Goal: Task Accomplishment & Management: Complete application form

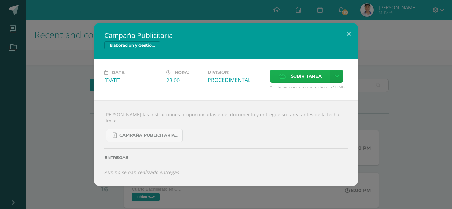
click at [283, 78] on icon at bounding box center [282, 76] width 7 height 4
click at [0, 0] on input "Subir tarea" at bounding box center [0, 0] width 0 height 0
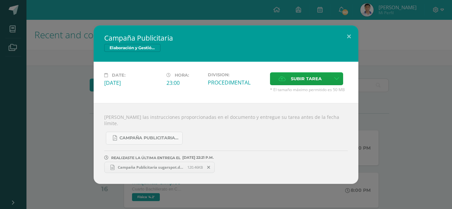
click at [147, 166] on span "Campaña Publicitaria sugarspot.docx" at bounding box center [150, 167] width 73 height 5
click at [167, 166] on span "Campaña Publicitaria sugarspot.docx" at bounding box center [150, 167] width 73 height 5
click at [209, 165] on icon at bounding box center [208, 167] width 3 height 5
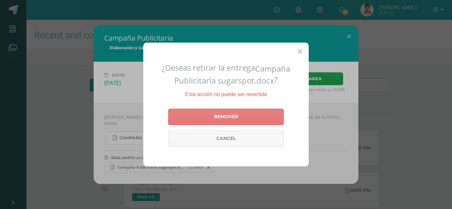
click at [218, 118] on link "Remover" at bounding box center [226, 117] width 116 height 17
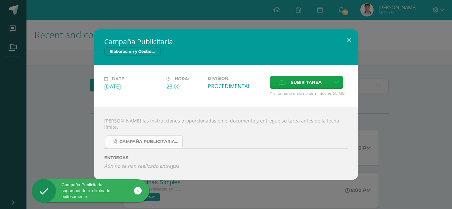
click at [152, 142] on link "Campaña Publicitaria.pdf" at bounding box center [144, 142] width 77 height 13
click at [296, 84] on span "Subir tarea" at bounding box center [306, 82] width 31 height 12
click at [0, 0] on input "Subir tarea" at bounding box center [0, 0] width 0 height 0
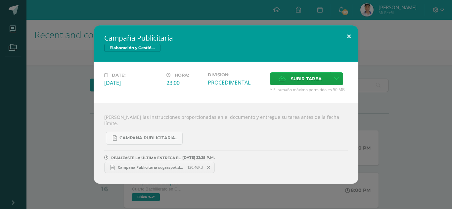
click at [348, 38] on button at bounding box center [349, 36] width 19 height 23
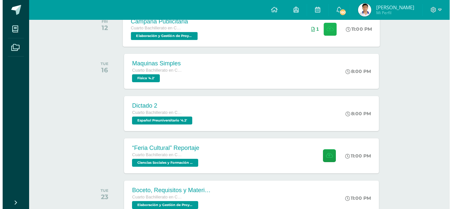
scroll to position [146, 0]
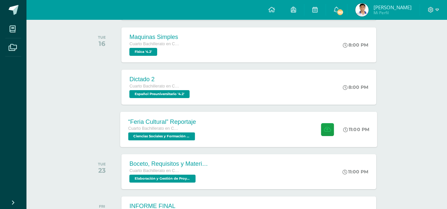
click at [283, 132] on div "“Feria Cultural” Reportaje Cuarto Bachillerato en Ciencias y Letras Ciencias So…" at bounding box center [248, 129] width 257 height 35
